Goal: Task Accomplishment & Management: Complete application form

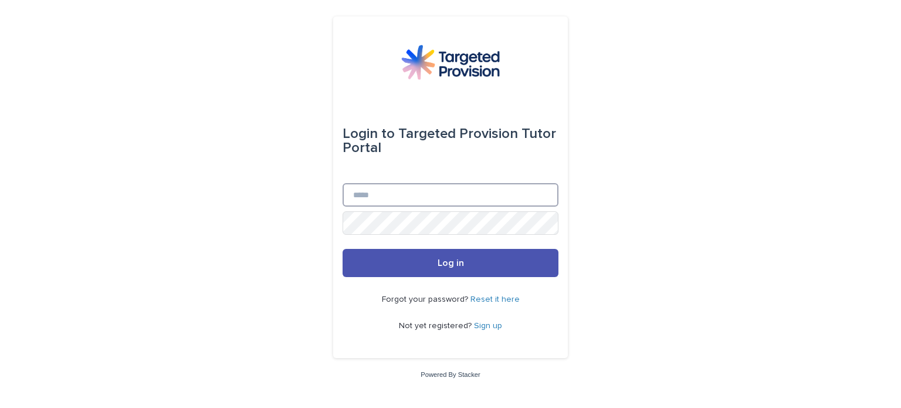
click at [390, 198] on input "Email" at bounding box center [451, 194] width 216 height 23
type input "**********"
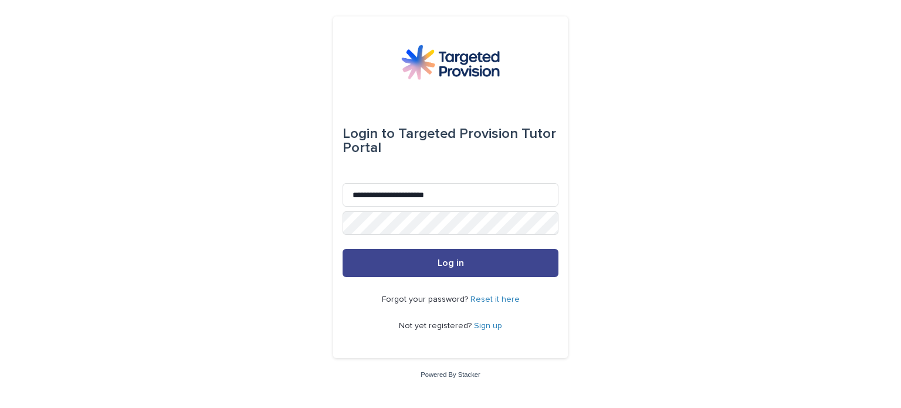
click at [450, 263] on span "Log in" at bounding box center [451, 262] width 26 height 9
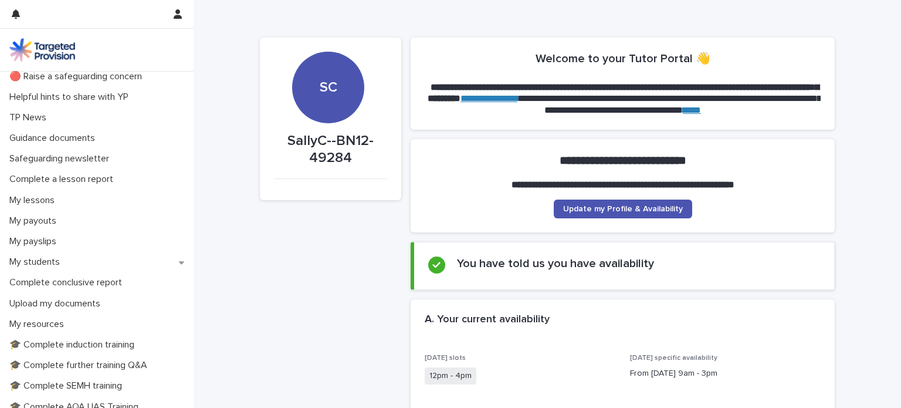
scroll to position [54, 0]
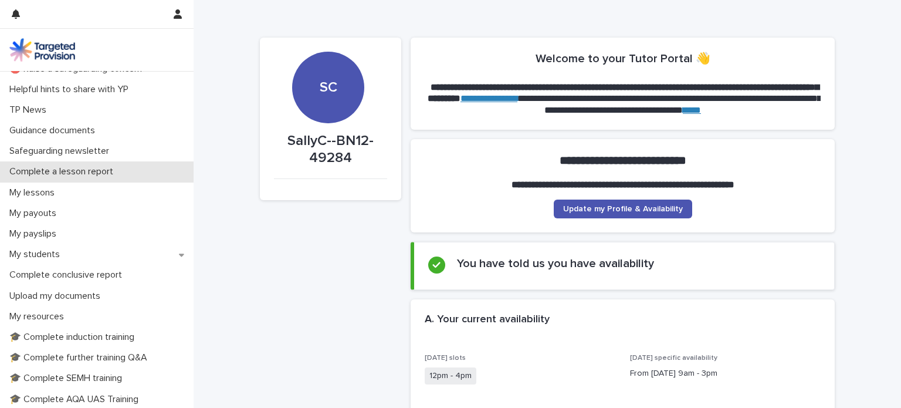
click at [89, 169] on p "Complete a lesson report" at bounding box center [64, 171] width 118 height 11
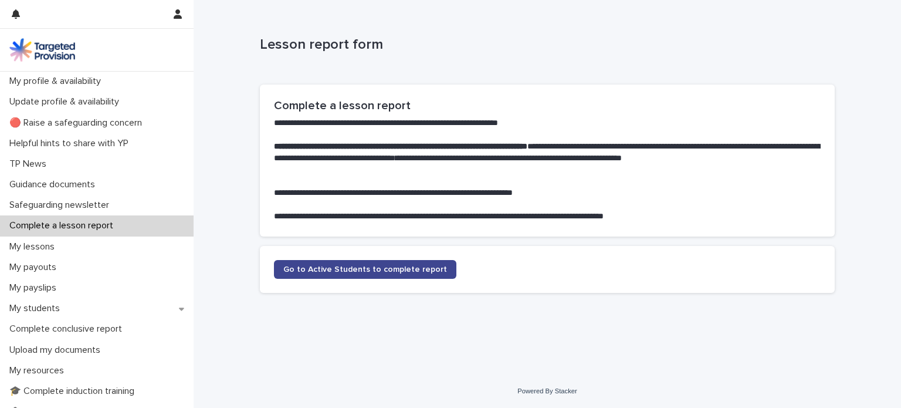
click at [397, 272] on span "Go to Active Students to complete report" at bounding box center [365, 269] width 164 height 8
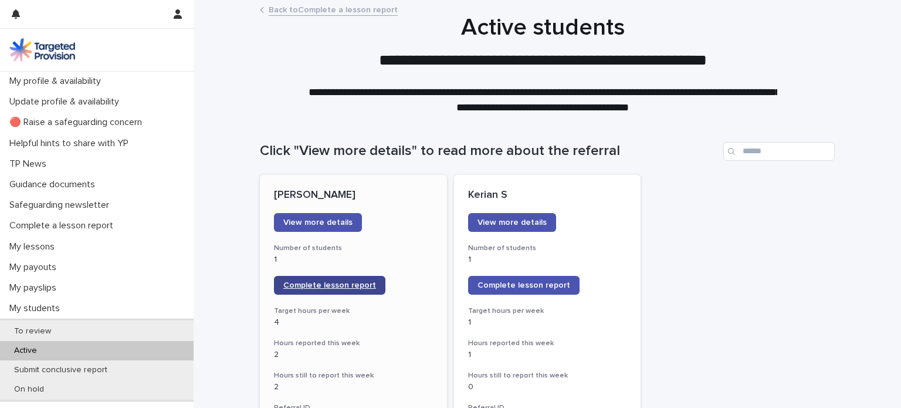
click at [318, 283] on span "Complete lesson report" at bounding box center [329, 285] width 93 height 8
